Goal: Feedback & Contribution: Submit feedback/report problem

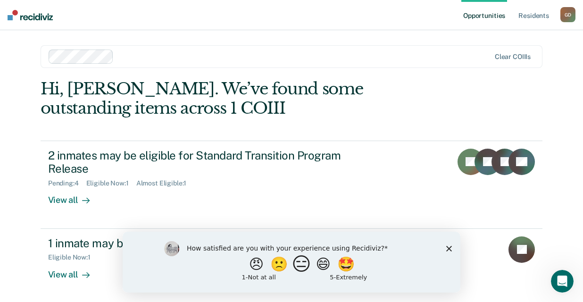
click at [307, 265] on button "😑" at bounding box center [303, 263] width 22 height 19
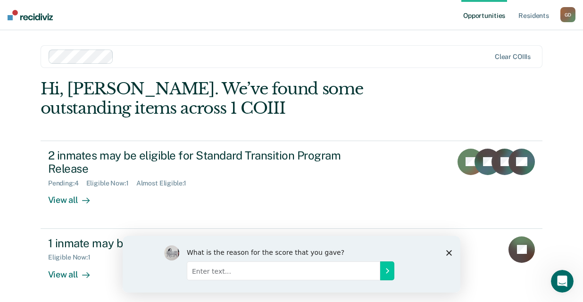
scroll to position [1, 0]
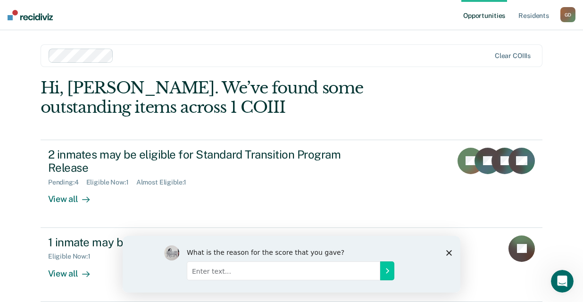
click at [203, 274] on input "Enter text..." at bounding box center [283, 270] width 193 height 19
type input "i"
type input "It is hard for it to get updates and looks like we are not accomplishing what n…"
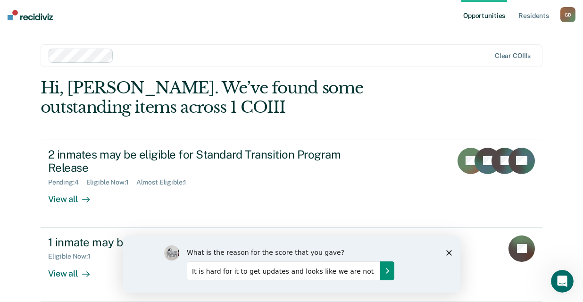
click at [385, 272] on icon "Submit your response" at bounding box center [388, 271] width 8 height 8
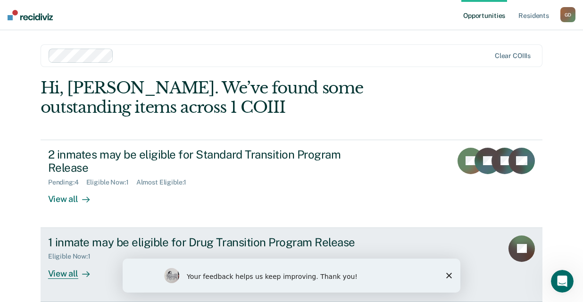
click at [59, 273] on div "View all" at bounding box center [74, 269] width 53 height 18
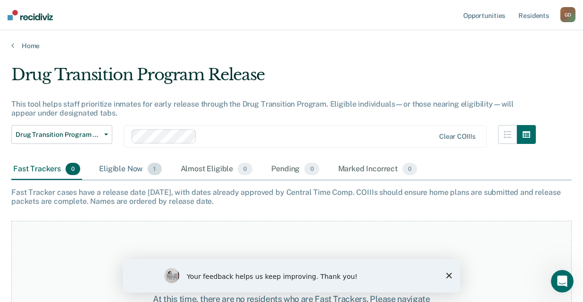
click at [117, 170] on div "Eligible Now 1" at bounding box center [130, 169] width 66 height 21
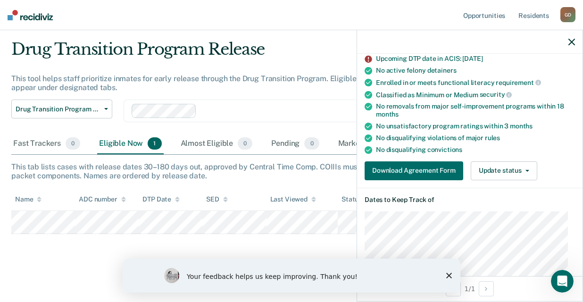
scroll to position [94, 0]
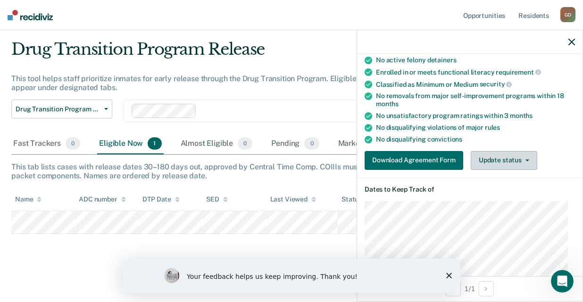
click at [528, 158] on button "Update status" at bounding box center [504, 160] width 67 height 19
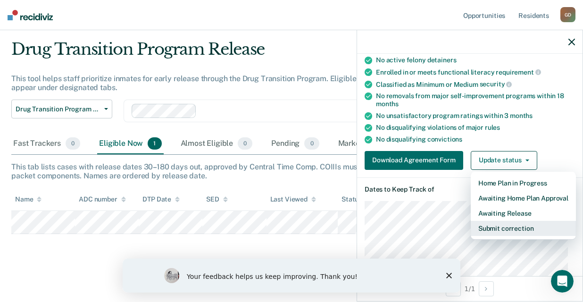
click at [504, 229] on button "Submit correction" at bounding box center [523, 228] width 105 height 15
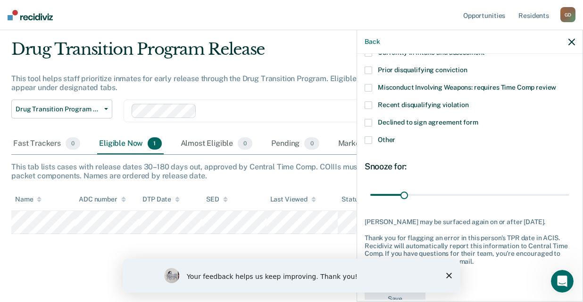
click at [367, 139] on span at bounding box center [369, 140] width 8 height 8
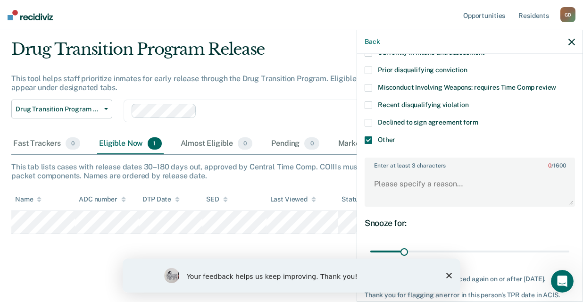
click at [365, 188] on div "Enter at least 3 characters 0 / 1600" at bounding box center [470, 183] width 210 height 50
click at [377, 183] on textarea "Enter at least 3 characters 0 / 1600" at bounding box center [470, 188] width 209 height 35
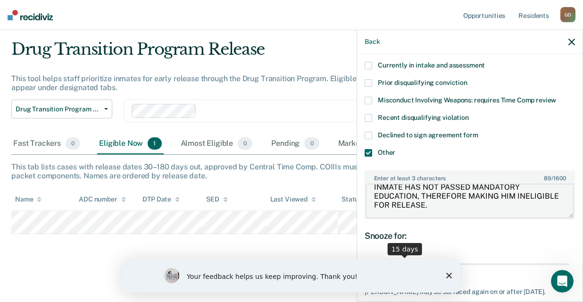
scroll to position [176, 0]
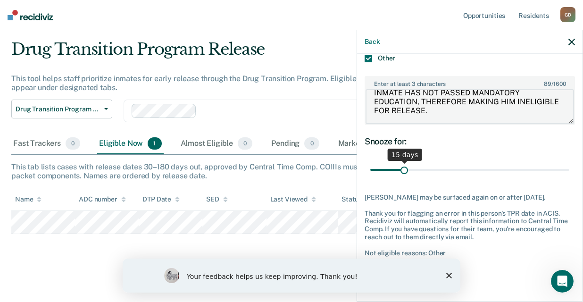
type textarea "INMATE HAS NOT PASSED MANDATORY EDUCATION, THEREFORE MAKING HIM INELIGIBLE FOR …"
drag, startPoint x: 402, startPoint y: 169, endPoint x: 399, endPoint y: 160, distance: 9.4
type input "1"
click at [370, 169] on input "range" at bounding box center [469, 170] width 199 height 17
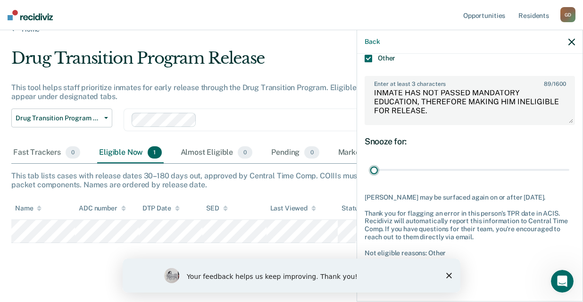
scroll to position [25, 0]
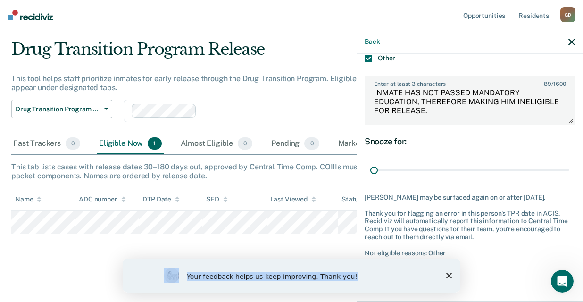
click at [451, 276] on div "Your feedback helps us keep improving. Thank you!" at bounding box center [292, 276] width 338 height 34
click at [448, 276] on icon "Close survey" at bounding box center [449, 276] width 6 height 6
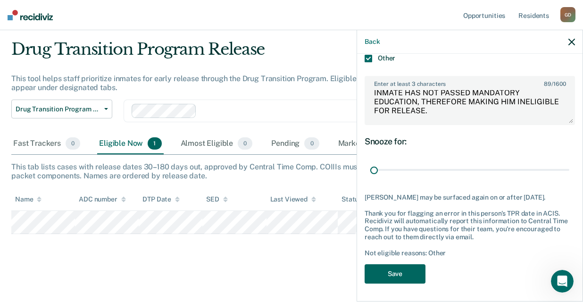
click at [411, 274] on button "Save" at bounding box center [395, 273] width 61 height 19
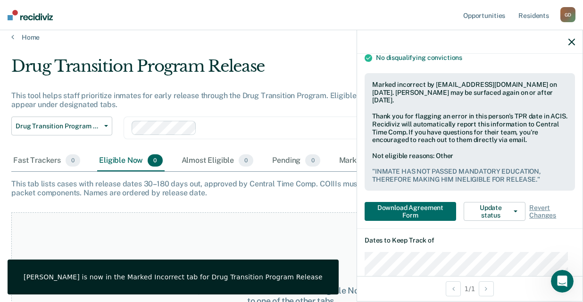
scroll to position [0, 0]
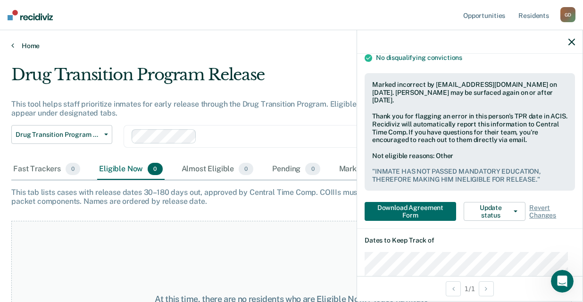
click at [29, 47] on link "Home" at bounding box center [291, 46] width 561 height 8
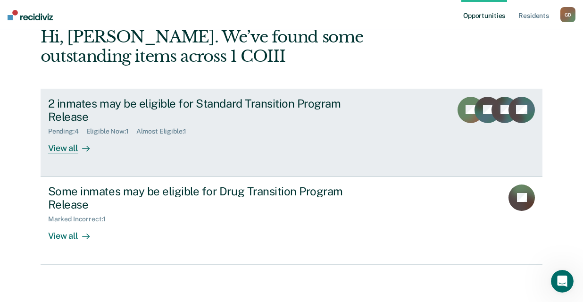
scroll to position [52, 0]
click at [67, 147] on div "View all" at bounding box center [74, 144] width 53 height 18
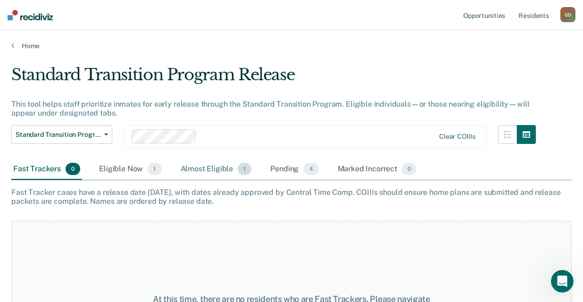
click at [199, 168] on div "Almost Eligible 1" at bounding box center [216, 169] width 75 height 21
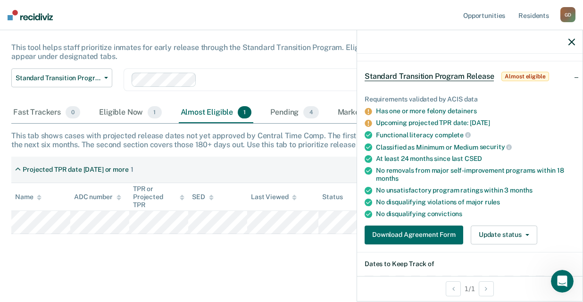
scroll to position [94, 0]
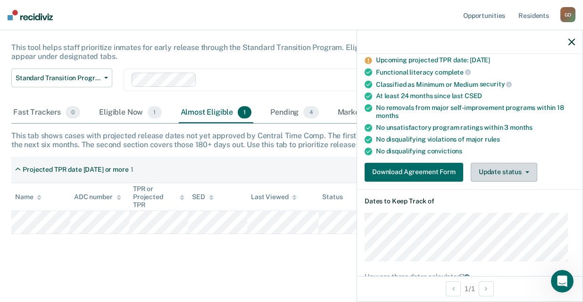
click at [527, 168] on button "Update status" at bounding box center [504, 172] width 67 height 19
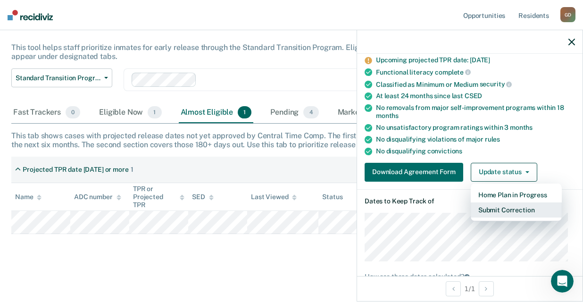
click at [509, 213] on button "Submit Correction" at bounding box center [516, 209] width 91 height 15
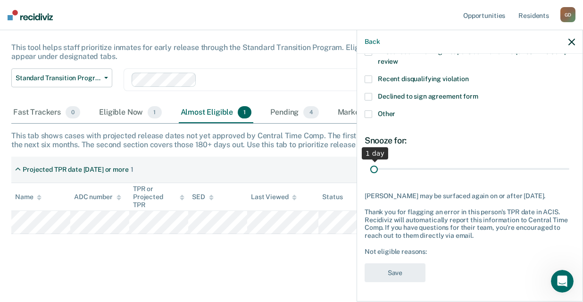
scroll to position [137, 0]
drag, startPoint x: 401, startPoint y: 161, endPoint x: 377, endPoint y: 168, distance: 25.4
type input "1"
click at [370, 164] on input "range" at bounding box center [469, 168] width 199 height 17
click at [368, 110] on span at bounding box center [369, 114] width 8 height 8
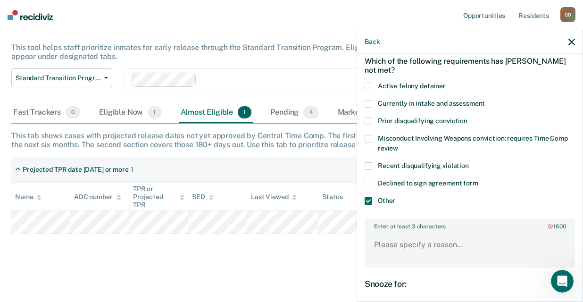
scroll to position [42, 0]
click at [368, 84] on span at bounding box center [369, 88] width 8 height 8
click at [371, 199] on span at bounding box center [369, 202] width 8 height 8
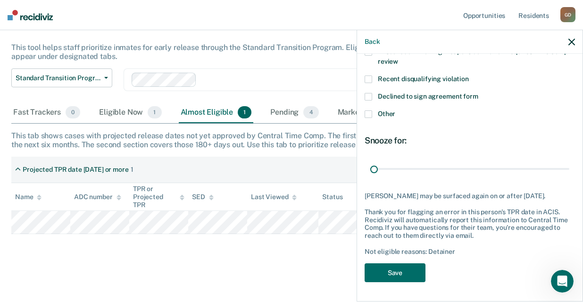
scroll to position [137, 0]
click at [397, 274] on button "Save" at bounding box center [395, 272] width 61 height 19
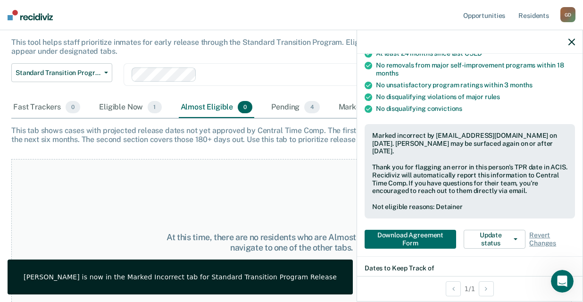
scroll to position [184, 0]
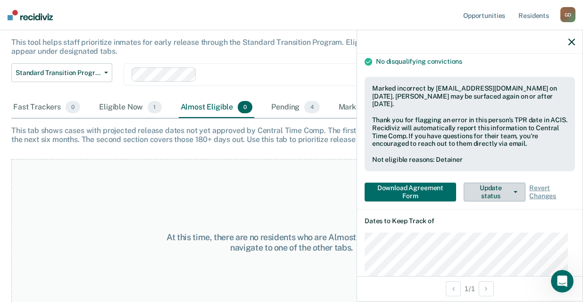
click at [510, 192] on button "Update status" at bounding box center [495, 192] width 62 height 19
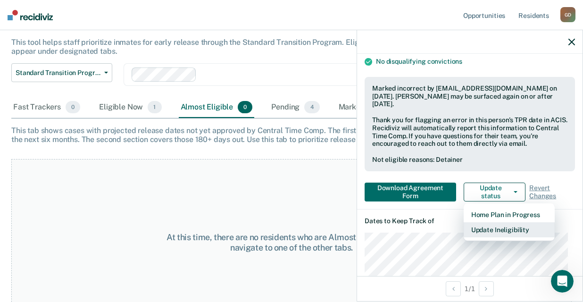
click at [509, 229] on button "Update Ineligibility" at bounding box center [509, 229] width 91 height 15
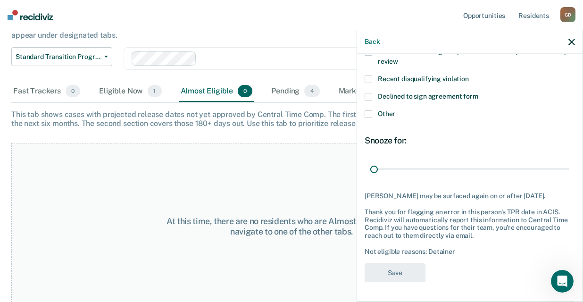
scroll to position [85, 0]
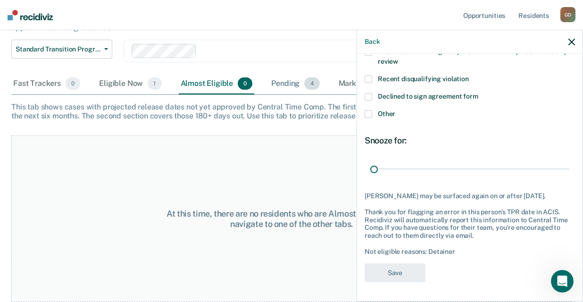
click at [286, 85] on div "Pending 4" at bounding box center [295, 84] width 52 height 21
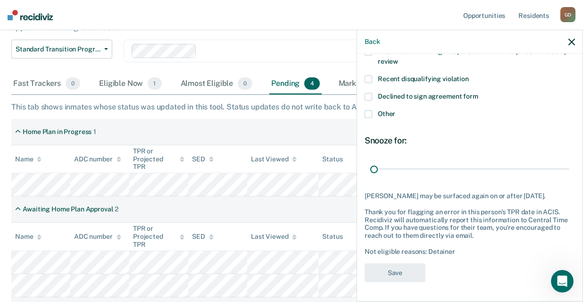
drag, startPoint x: 132, startPoint y: 85, endPoint x: 212, endPoint y: 88, distance: 80.7
click at [133, 85] on div "Eligible Now 1" at bounding box center [130, 84] width 66 height 21
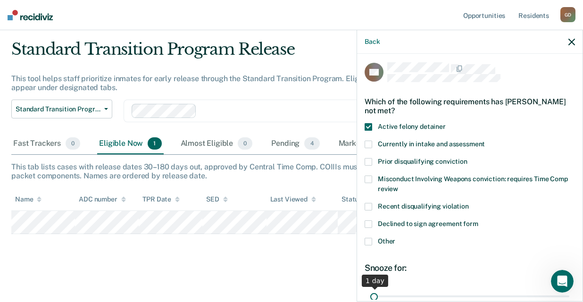
scroll to position [0, 0]
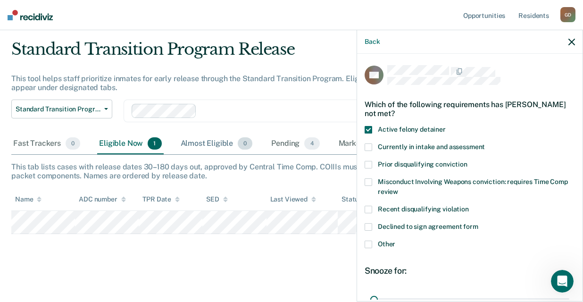
click at [205, 142] on div "Almost Eligible 0" at bounding box center [217, 144] width 76 height 21
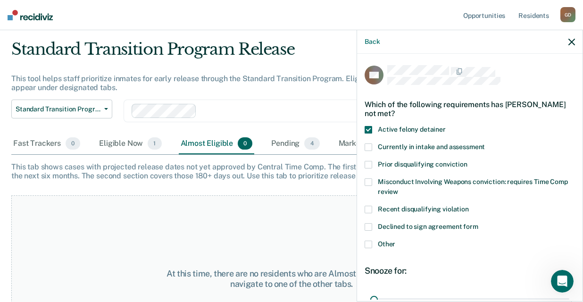
click at [205, 142] on div "Almost Eligible 0" at bounding box center [217, 144] width 76 height 21
click at [234, 201] on div "At this time, there are no residents who are Almost Eligible. Please navigate t…" at bounding box center [291, 278] width 561 height 167
click at [572, 42] on icon "button" at bounding box center [572, 42] width 7 height 7
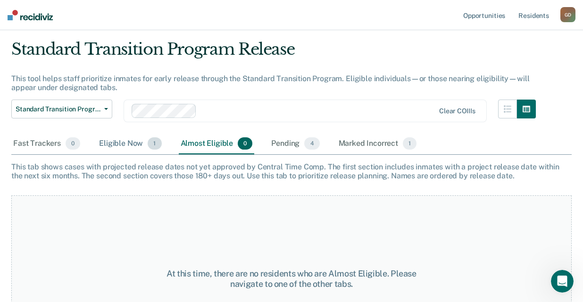
click at [119, 144] on div "Eligible Now 1" at bounding box center [130, 144] width 66 height 21
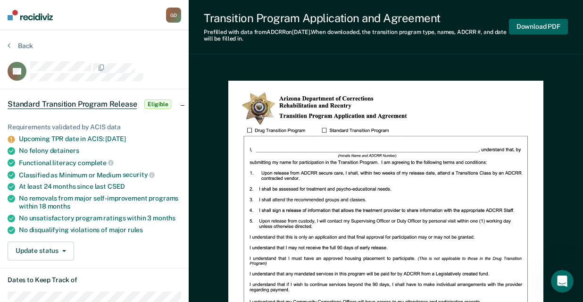
click at [537, 26] on button "Download PDF" at bounding box center [538, 27] width 59 height 16
click at [148, 84] on article "RP Standard Transition Program Release Eligible Requirements validated by ACIS …" at bounding box center [95, 284] width 174 height 447
click at [153, 101] on span "Eligible" at bounding box center [157, 104] width 27 height 9
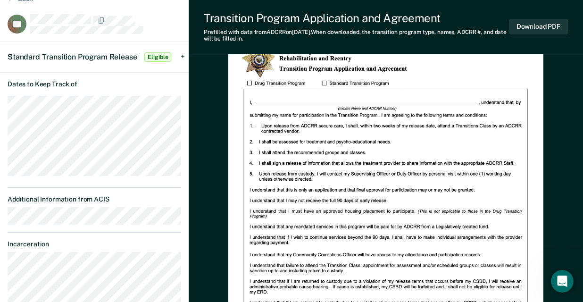
scroll to position [94, 0]
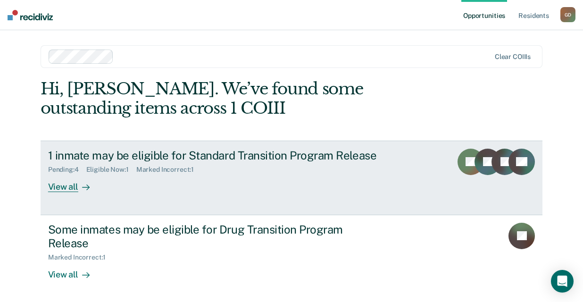
scroll to position [1, 0]
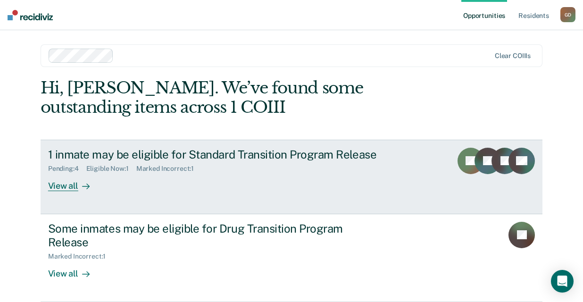
click at [59, 167] on div "Pending : 4" at bounding box center [67, 169] width 38 height 8
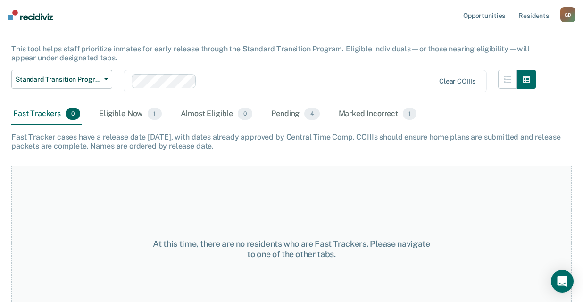
scroll to position [38, 0]
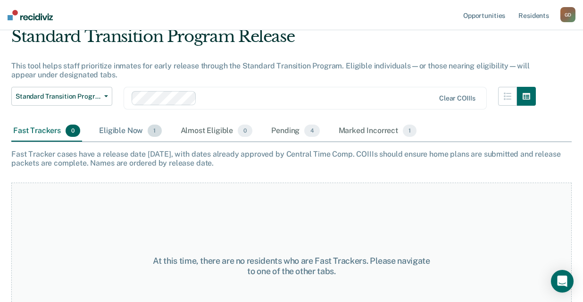
click at [130, 132] on div "Eligible Now 1" at bounding box center [130, 131] width 66 height 21
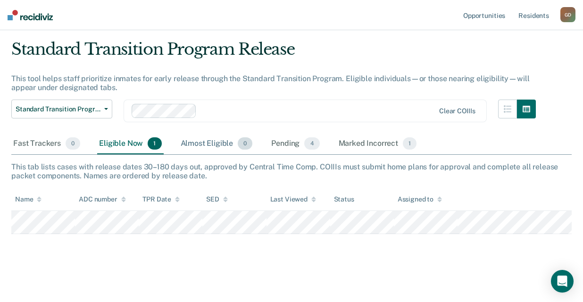
scroll to position [25, 0]
click at [278, 145] on div "Pending 4" at bounding box center [295, 144] width 52 height 21
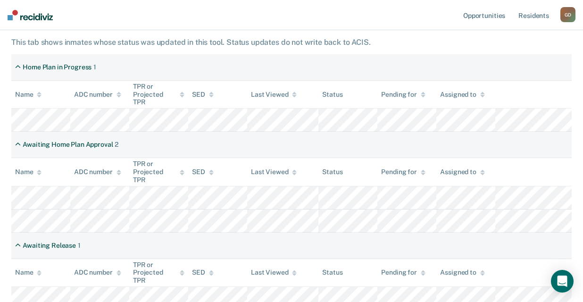
scroll to position [167, 0]
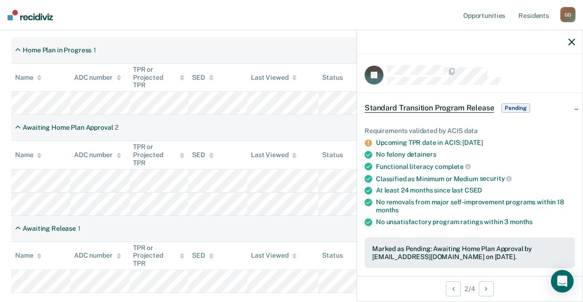
click at [523, 107] on span "Pending" at bounding box center [516, 107] width 28 height 9
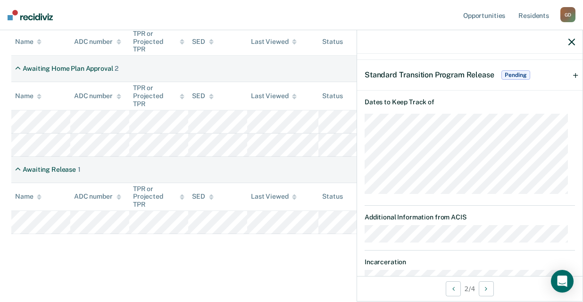
scroll to position [11, 0]
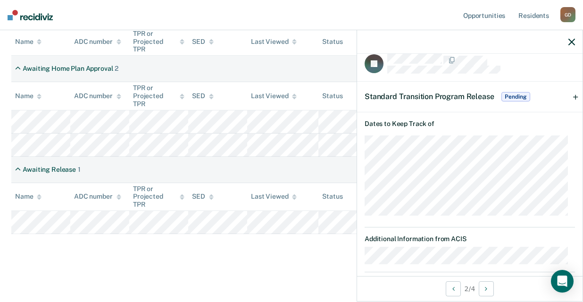
click at [514, 97] on span "Pending" at bounding box center [516, 96] width 28 height 9
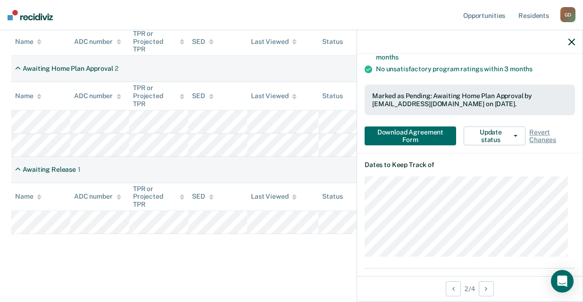
scroll to position [200, 0]
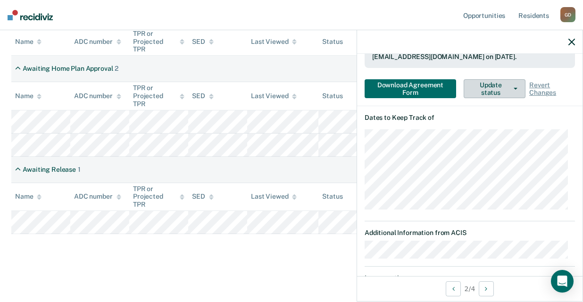
click at [514, 88] on icon "button" at bounding box center [516, 89] width 4 height 2
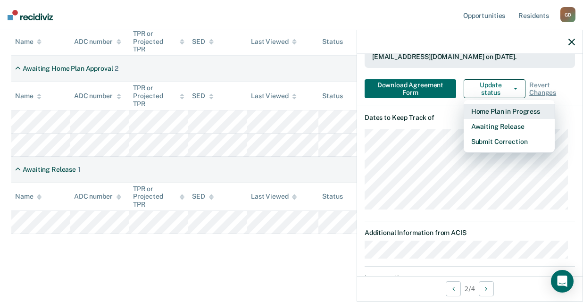
click at [497, 111] on button "Home Plan in Progress" at bounding box center [509, 111] width 91 height 15
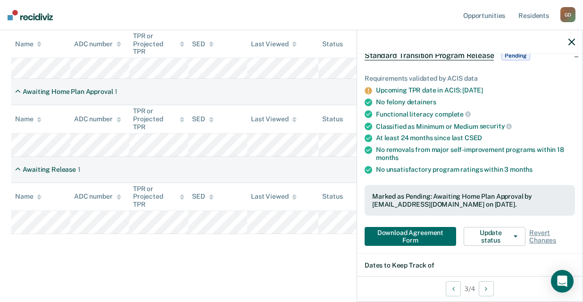
scroll to position [5, 0]
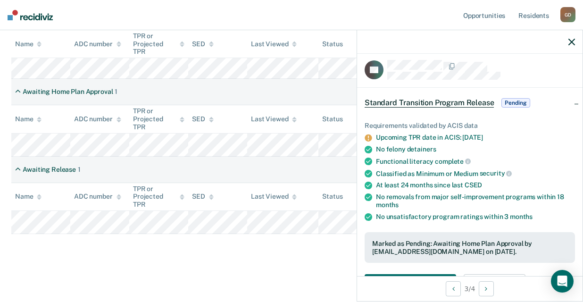
click at [519, 99] on span "Pending" at bounding box center [516, 102] width 28 height 9
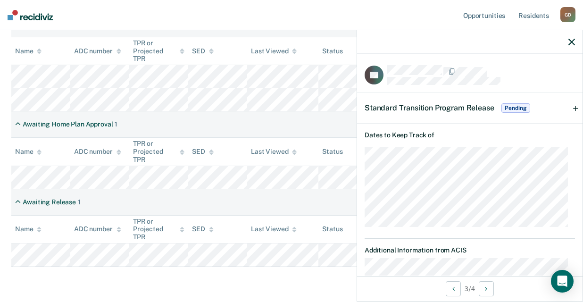
scroll to position [179, 0]
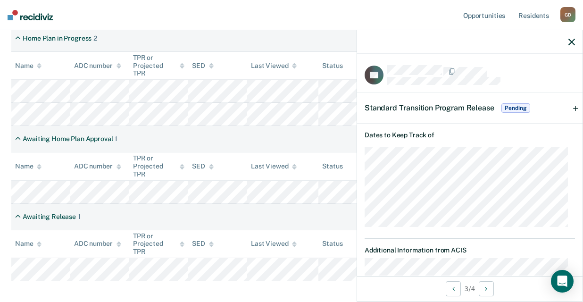
click at [570, 108] on div "Standard Transition Program Release Pending" at bounding box center [470, 108] width 226 height 30
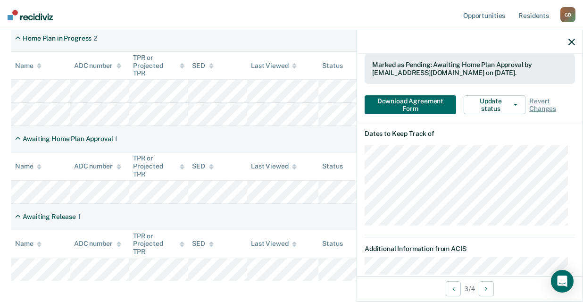
scroll to position [189, 0]
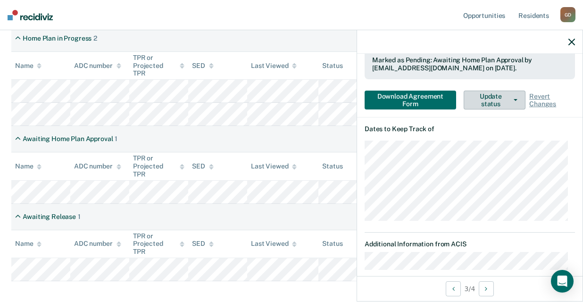
click at [513, 99] on button "Update status" at bounding box center [495, 100] width 62 height 19
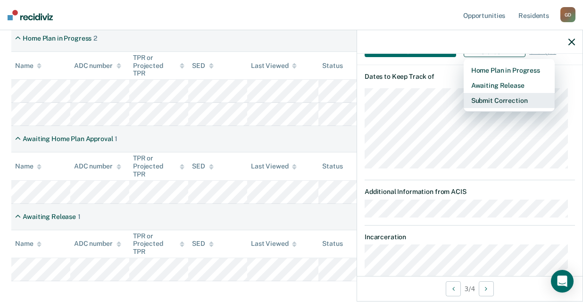
scroll to position [194, 0]
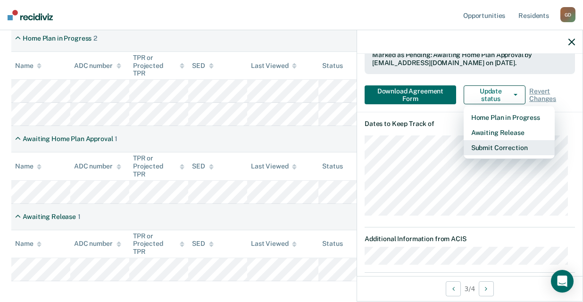
click at [492, 147] on button "Submit Correction" at bounding box center [509, 147] width 91 height 15
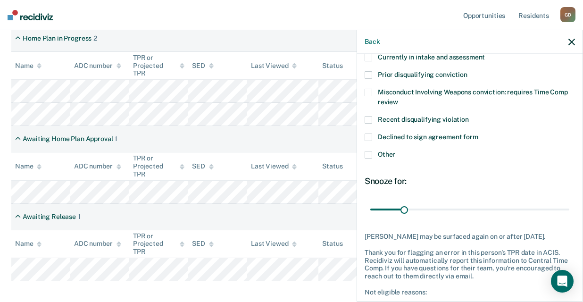
scroll to position [137, 0]
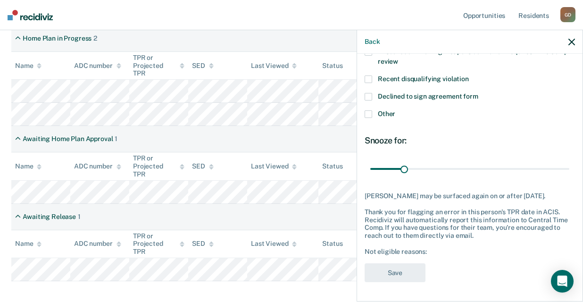
click at [367, 110] on span at bounding box center [369, 114] width 8 height 8
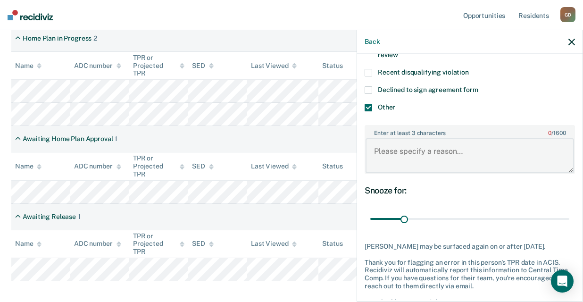
click at [401, 150] on textarea "Enter at least 3 characters 0 / 1600" at bounding box center [470, 155] width 209 height 35
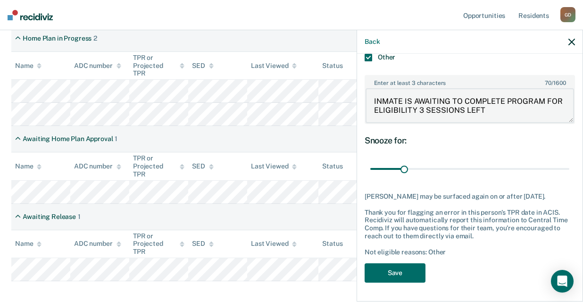
scroll to position [194, 0]
type textarea "INMATE IS AWAITING TO COMPLETE PROGRAM FOR ELIGIBILITY 3 SESSIONS LEFT"
click at [383, 269] on button "Save" at bounding box center [395, 272] width 61 height 19
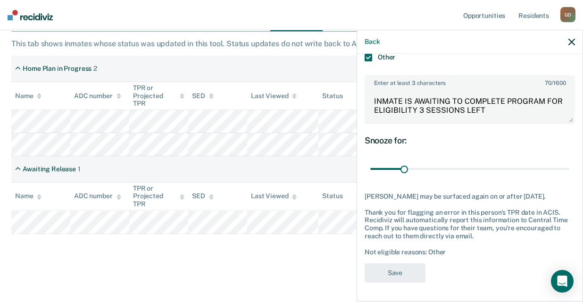
scroll to position [149, 0]
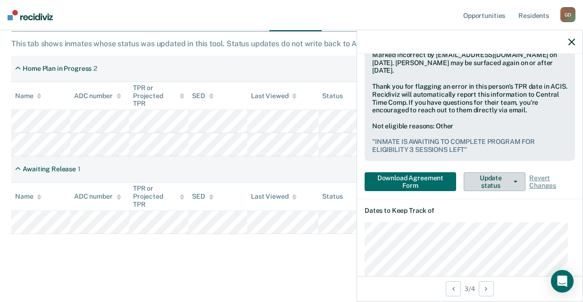
click at [514, 181] on button "Update status" at bounding box center [495, 181] width 62 height 19
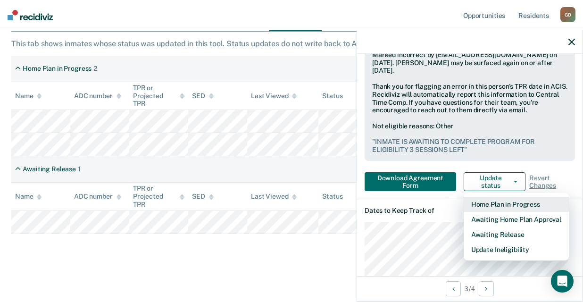
click at [489, 205] on button "Home Plan in Progress" at bounding box center [516, 204] width 105 height 15
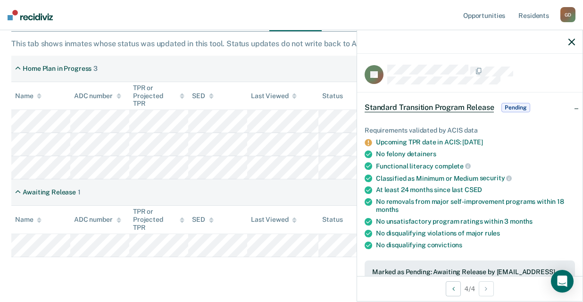
scroll to position [0, 0]
click at [512, 107] on span "Pending" at bounding box center [516, 107] width 28 height 9
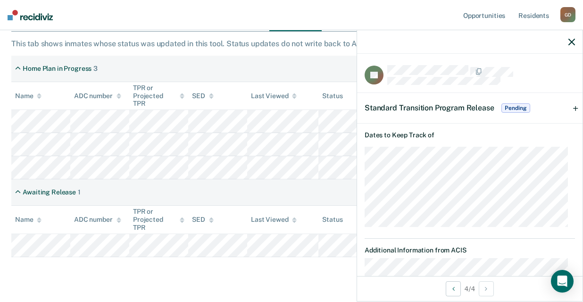
click at [572, 109] on div "Standard Transition Program Release Pending" at bounding box center [470, 108] width 226 height 30
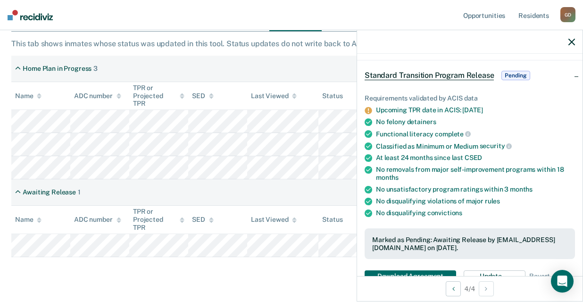
scroll to position [142, 0]
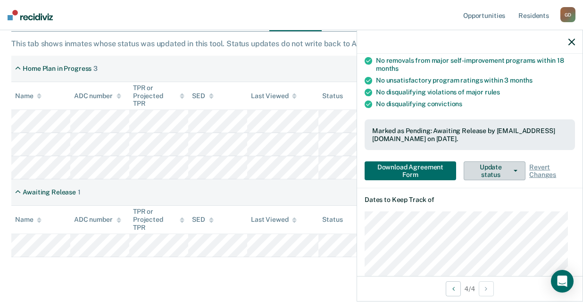
click at [514, 170] on icon "button" at bounding box center [516, 171] width 4 height 2
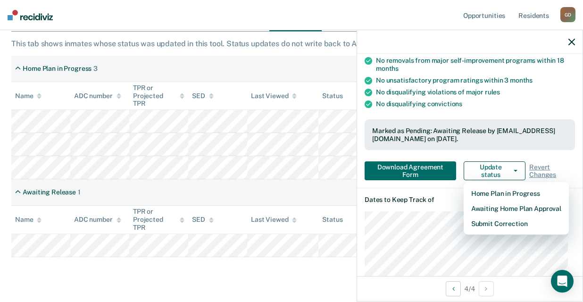
click at [552, 154] on div "Requirements validated by ACIS data Upcoming TPR date in ACIS: Aug 25, 2025 No …" at bounding box center [470, 79] width 226 height 218
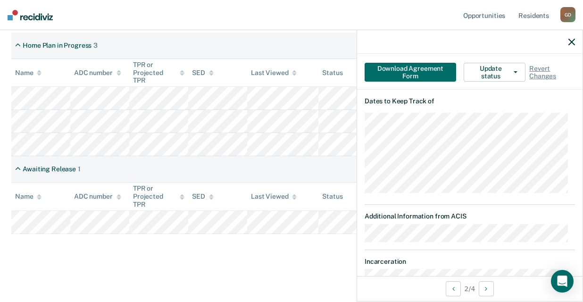
scroll to position [194, 0]
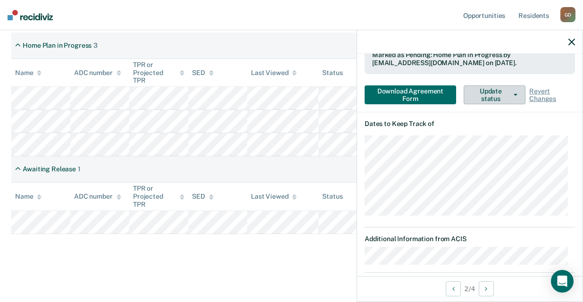
click at [514, 94] on icon "button" at bounding box center [516, 95] width 4 height 2
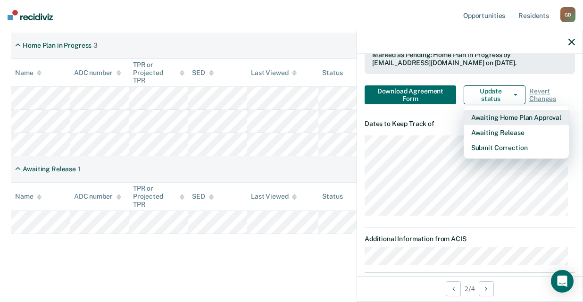
click at [505, 117] on button "Awaiting Home Plan Approval" at bounding box center [516, 117] width 105 height 15
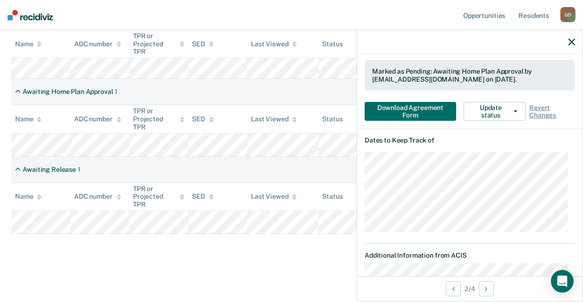
scroll to position [147, 0]
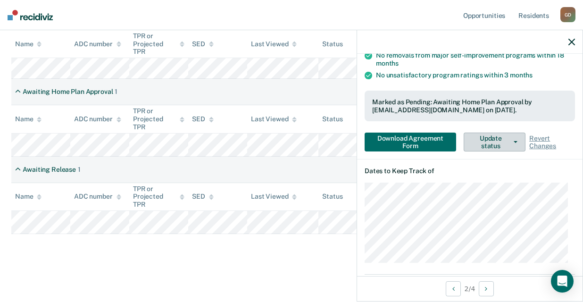
click at [512, 136] on button "Update status" at bounding box center [495, 142] width 62 height 19
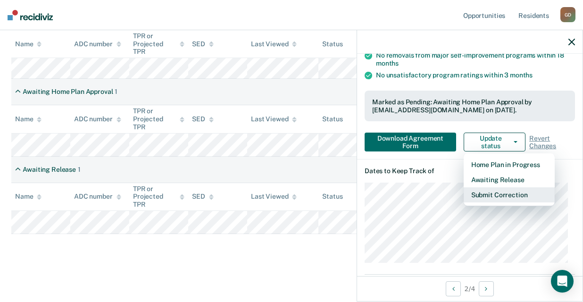
click at [508, 195] on button "Submit Correction" at bounding box center [509, 194] width 91 height 15
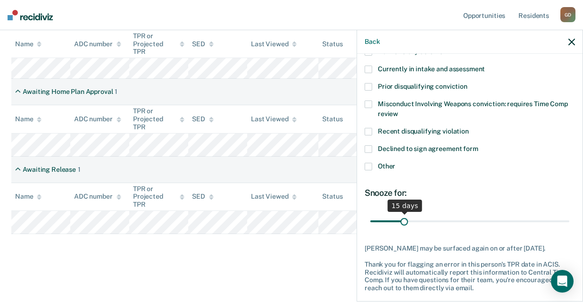
scroll to position [94, 0]
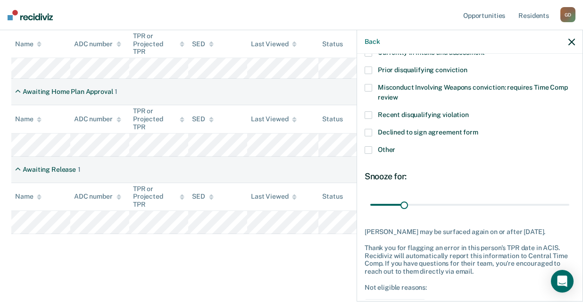
click at [369, 150] on span at bounding box center [369, 150] width 8 height 8
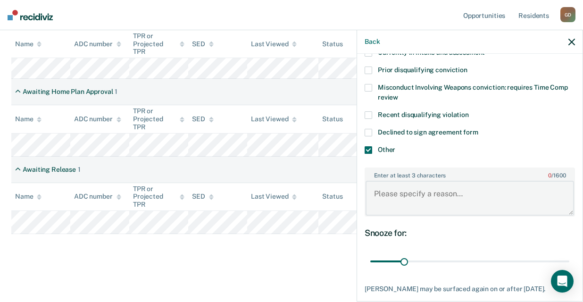
click at [376, 197] on textarea "Enter at least 3 characters 0 / 1600" at bounding box center [470, 198] width 209 height 35
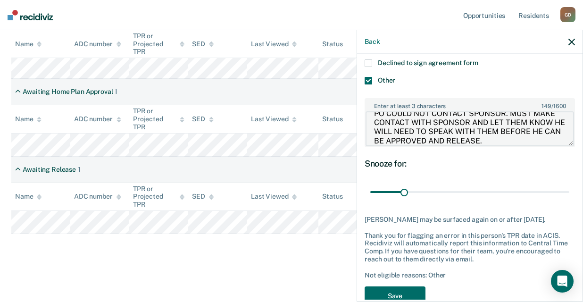
scroll to position [186, 0]
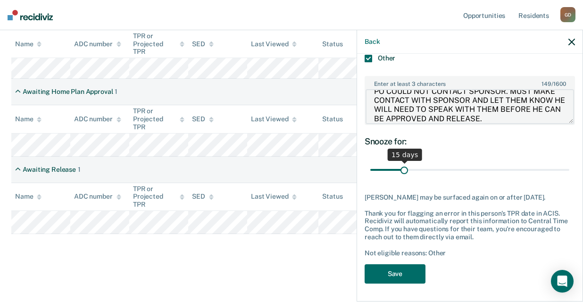
type textarea "PO COULD NOT CONTACT SPONSOR. MUST MAKE CONTACT WITH SPONSOR AND LET THEM KNOW …"
drag, startPoint x: 400, startPoint y: 171, endPoint x: 344, endPoint y: 197, distance: 61.2
type input "1"
click at [370, 178] on input "range" at bounding box center [469, 170] width 199 height 17
click at [394, 264] on button "Save" at bounding box center [395, 273] width 61 height 19
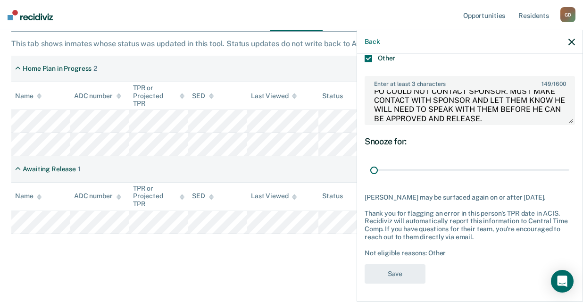
scroll to position [149, 0]
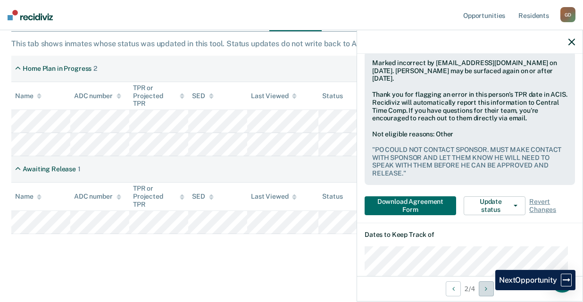
click at [487, 290] on icon "Next Opportunity" at bounding box center [486, 288] width 2 height 7
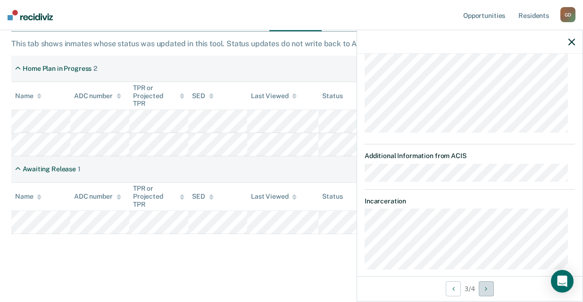
scroll to position [283, 0]
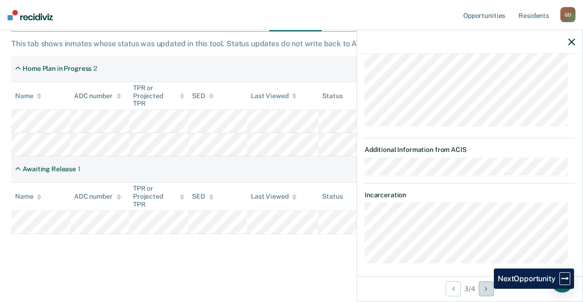
click at [487, 289] on icon "Next Opportunity" at bounding box center [486, 288] width 2 height 7
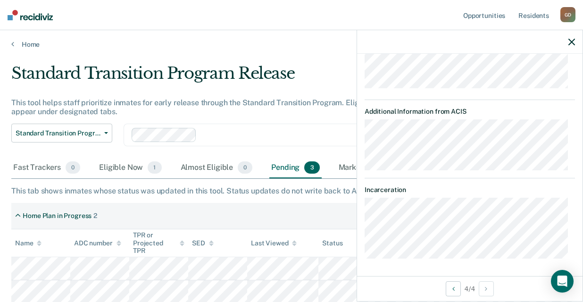
scroll to position [0, 0]
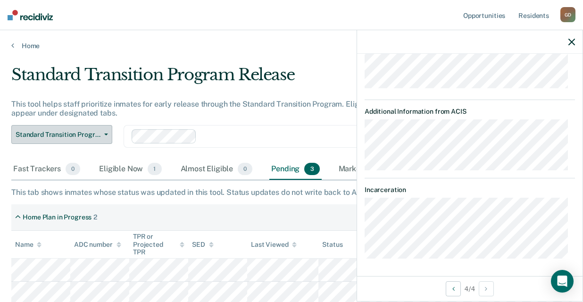
click at [107, 136] on button "Standard Transition Program Release" at bounding box center [61, 134] width 101 height 19
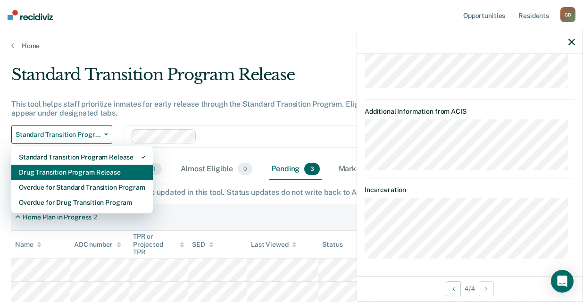
click at [111, 171] on div "Drug Transition Program Release" at bounding box center [82, 172] width 126 height 15
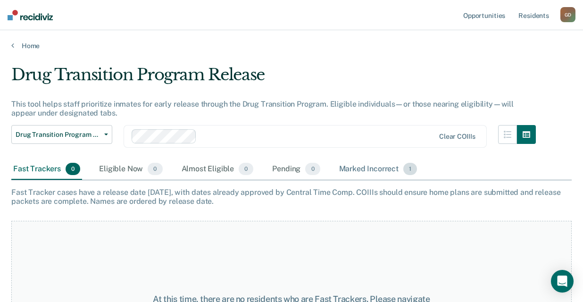
click at [376, 167] on div "Marked Incorrect 1" at bounding box center [378, 169] width 82 height 21
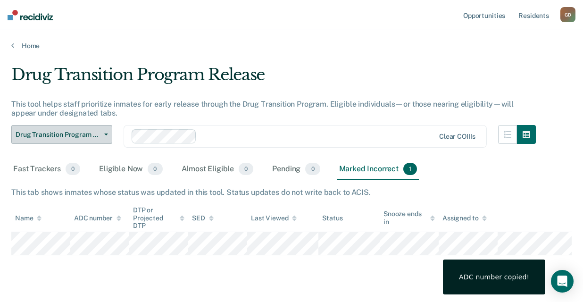
click at [104, 135] on icon "button" at bounding box center [106, 135] width 4 height 2
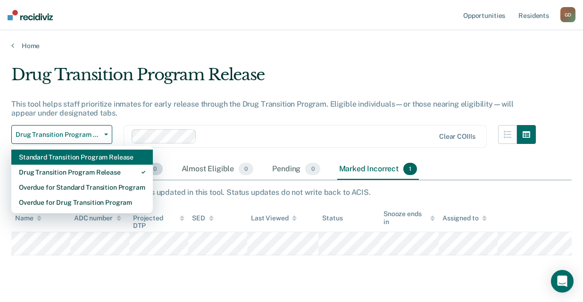
drag, startPoint x: 67, startPoint y: 160, endPoint x: 118, endPoint y: 168, distance: 51.1
click at [69, 160] on div "Standard Transition Program Release" at bounding box center [82, 157] width 126 height 15
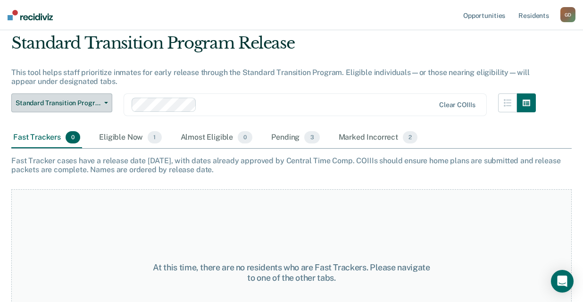
scroll to position [47, 0]
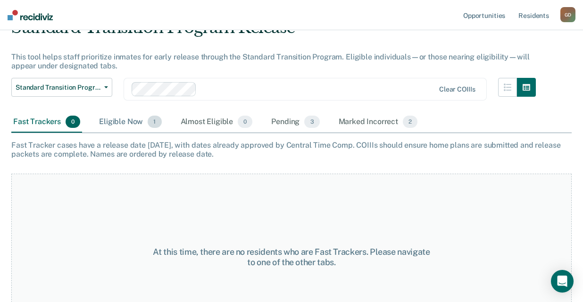
click at [129, 122] on div "Eligible Now 1" at bounding box center [130, 122] width 66 height 21
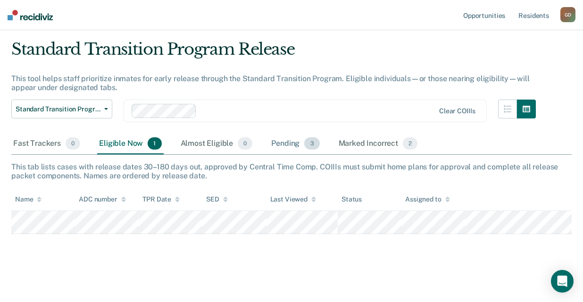
click at [289, 143] on div "Pending 3" at bounding box center [295, 144] width 52 height 21
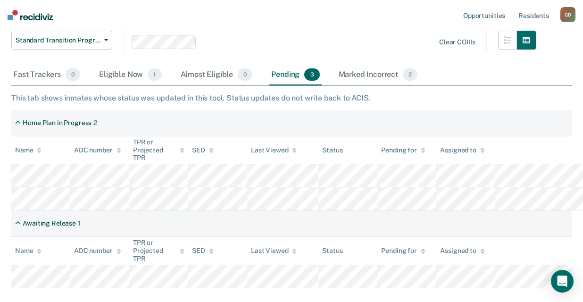
scroll to position [73, 0]
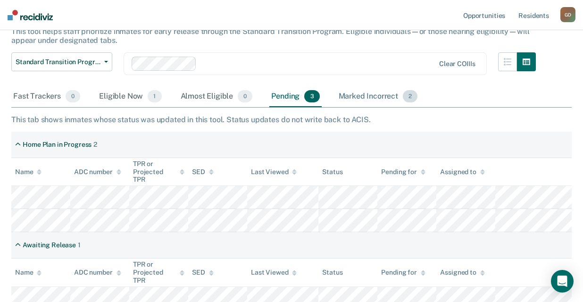
click at [372, 97] on div "Marked Incorrect 2" at bounding box center [378, 96] width 83 height 21
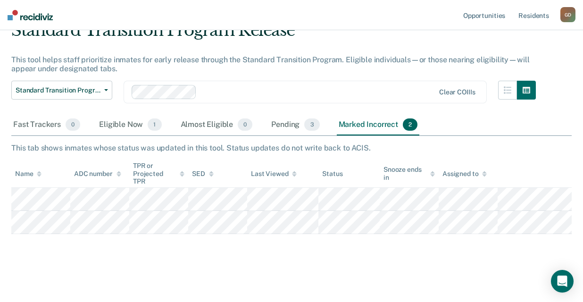
scroll to position [0, 0]
